Goal: Find contact information: Find contact information

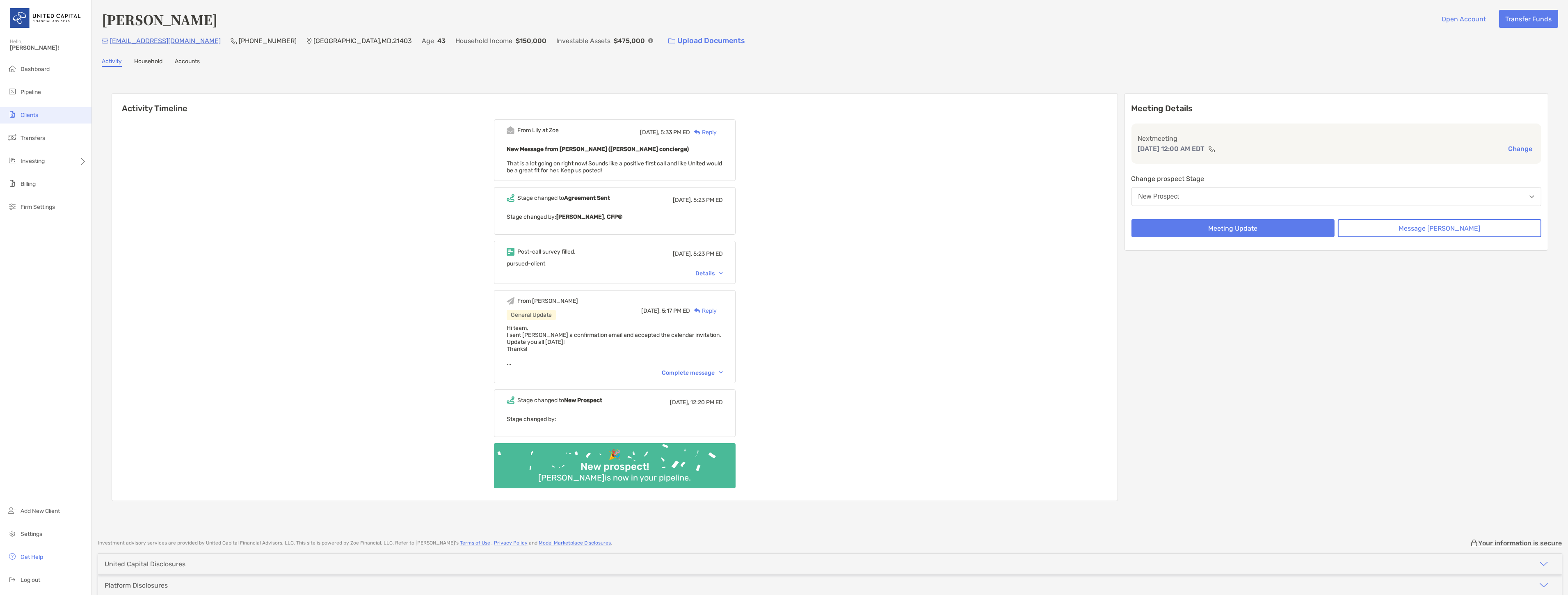
click at [25, 117] on span "Clients" at bounding box center [29, 116] width 17 height 7
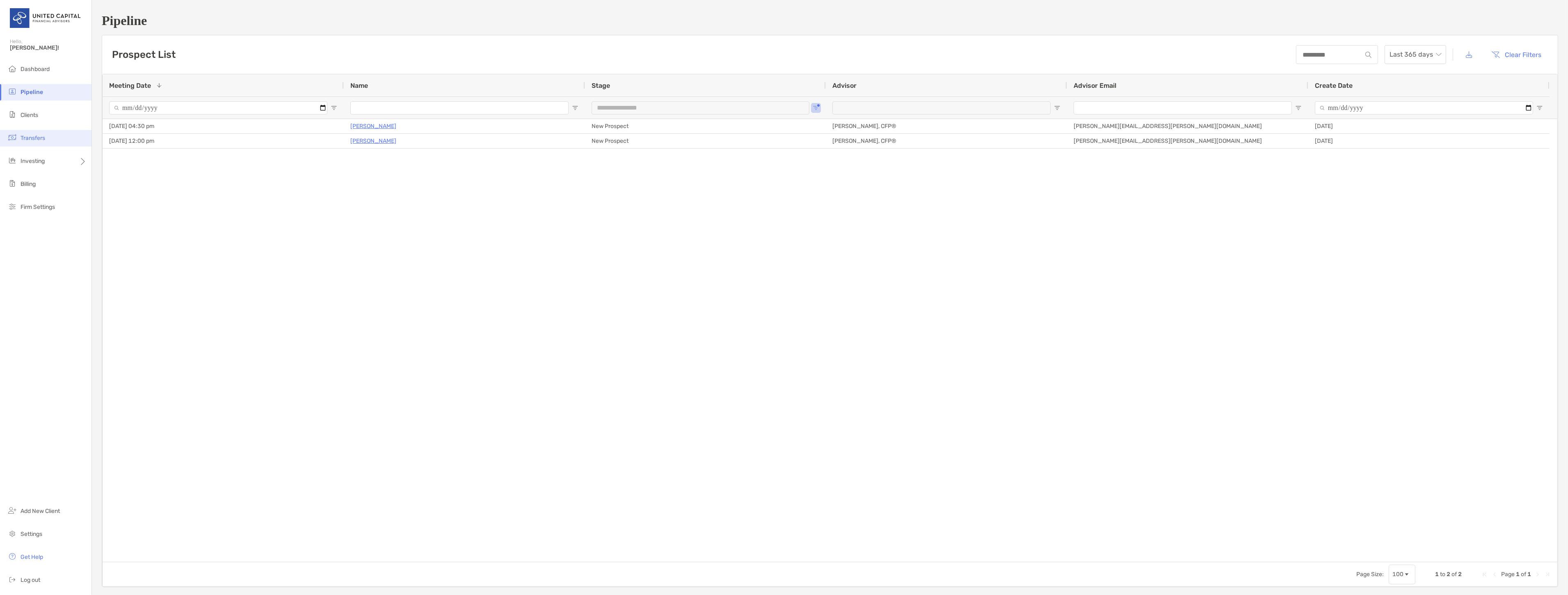
click at [38, 136] on span "Transfers" at bounding box center [33, 138] width 25 height 7
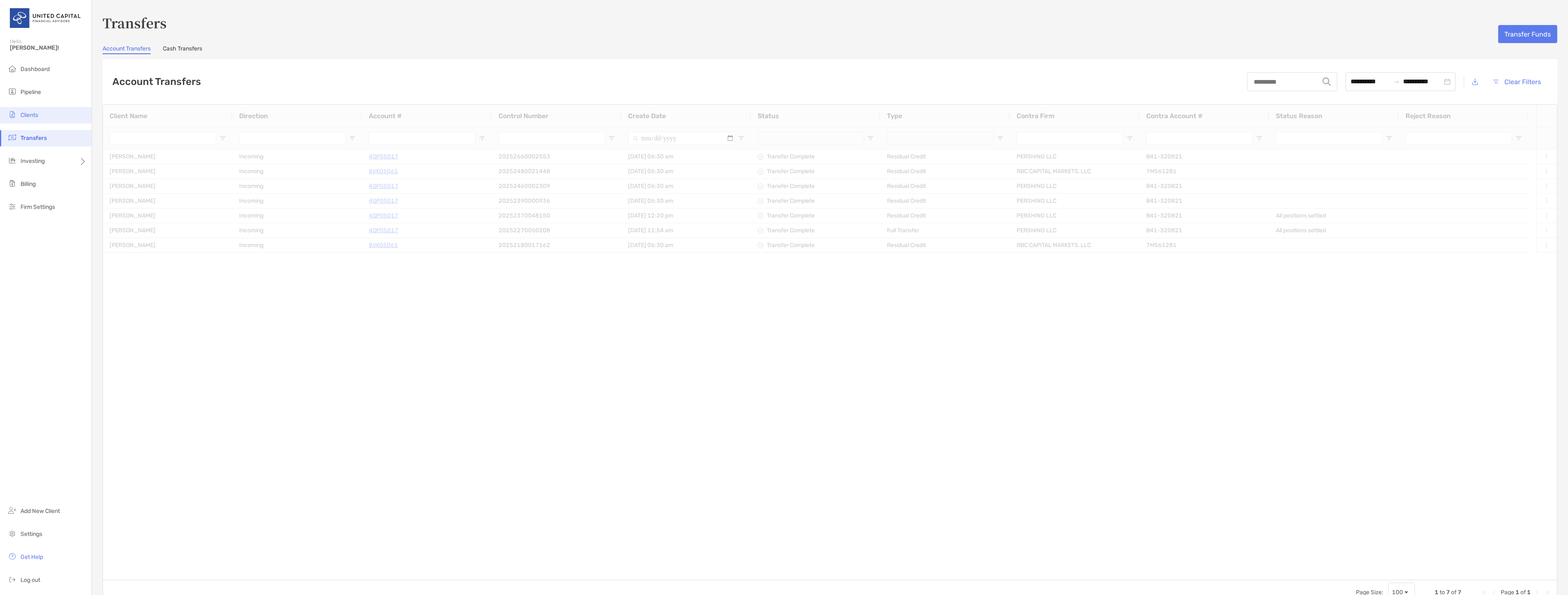
click at [37, 112] on span "Clients" at bounding box center [29, 116] width 17 height 7
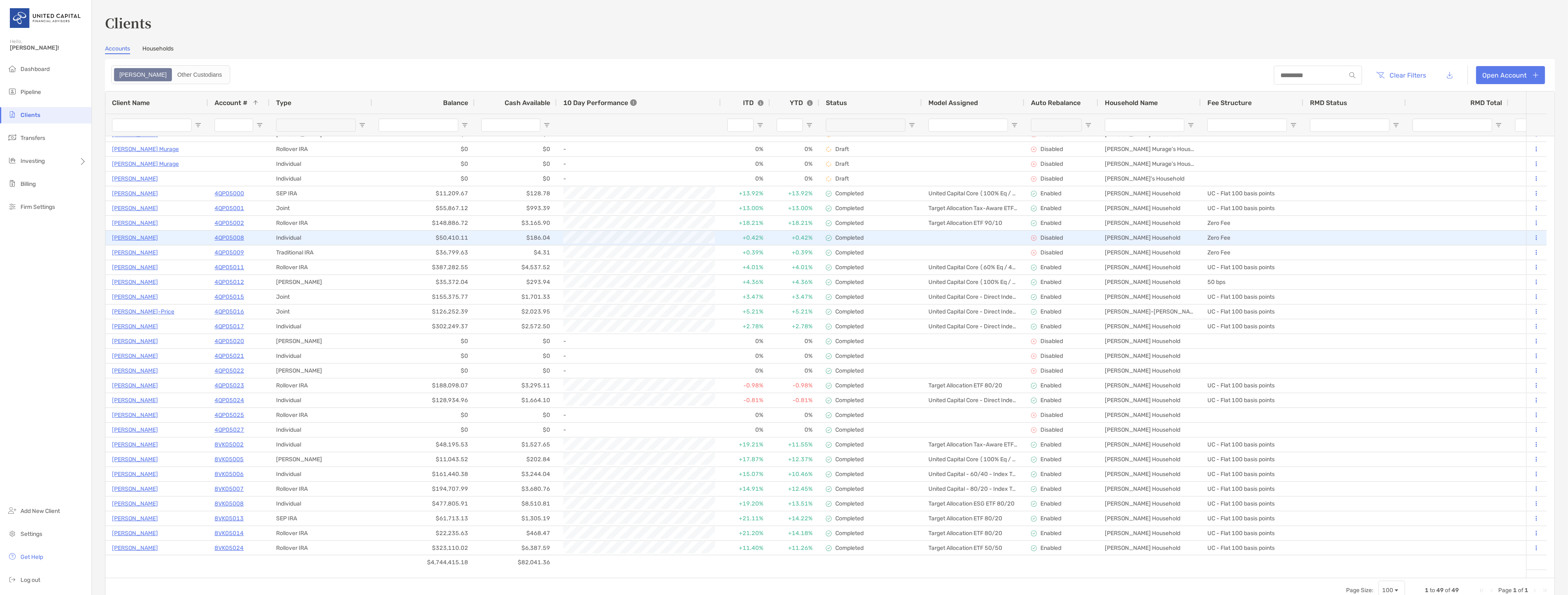
scroll to position [45, 0]
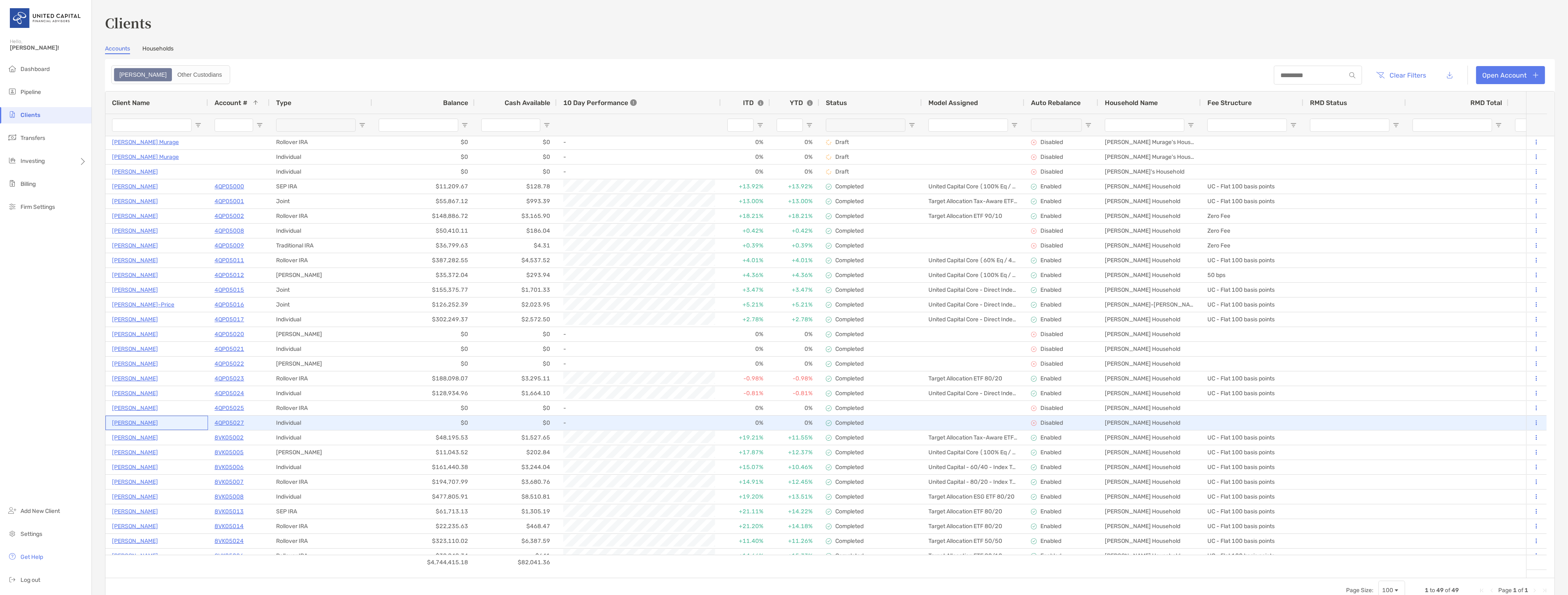
click at [119, 419] on p "[PERSON_NAME]" at bounding box center [135, 422] width 46 height 10
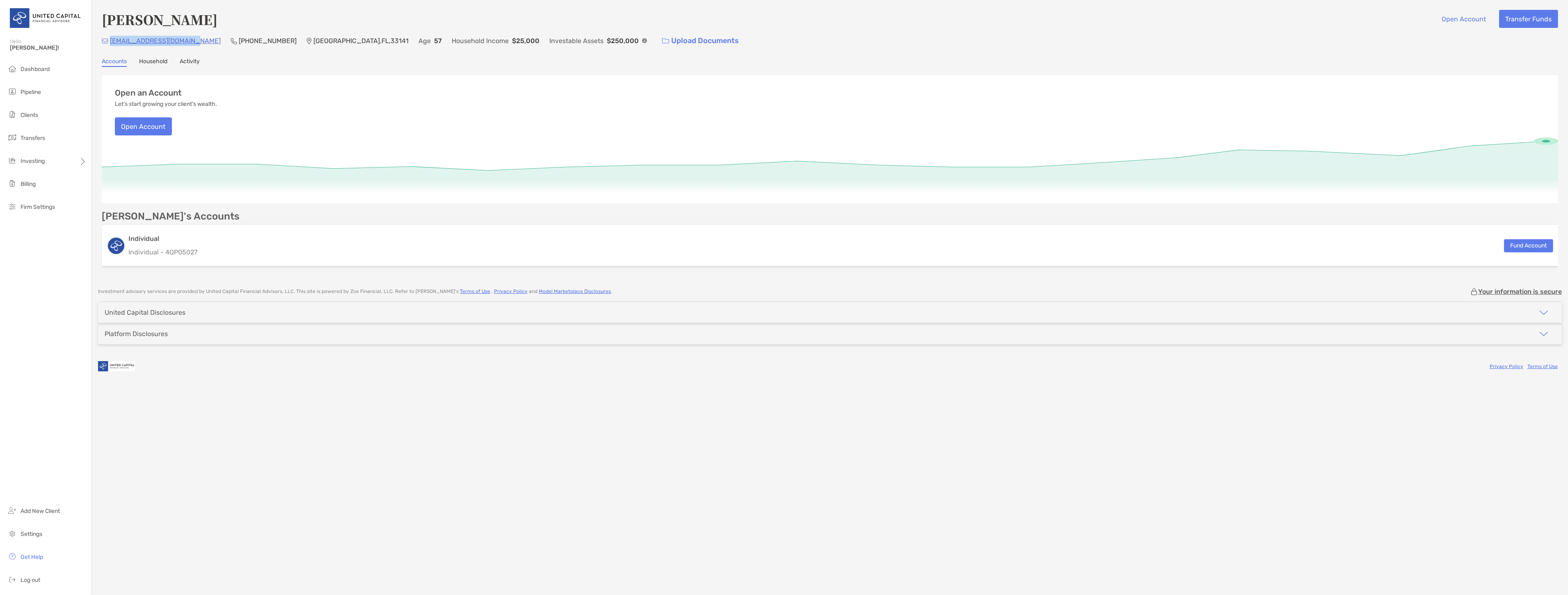
drag, startPoint x: 187, startPoint y: 39, endPoint x: 108, endPoint y: 42, distance: 79.1
click at [108, 42] on div "[EMAIL_ADDRESS][DOMAIN_NAME] (305) 609-[GEOGRAPHIC_DATA] Age [DEMOGRAPHIC_DATA]…" at bounding box center [830, 40] width 1456 height 17
copy p "[EMAIL_ADDRESS][DOMAIN_NAME]"
